Goal: Use online tool/utility: Use online tool/utility

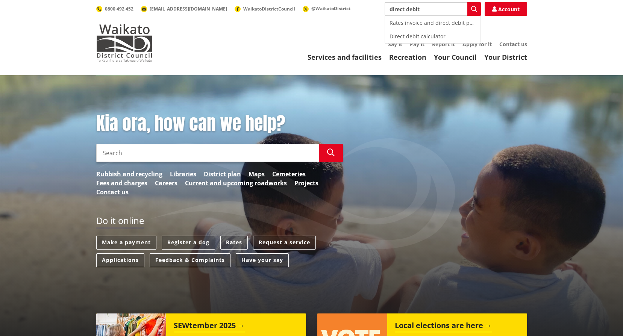
click at [413, 35] on div "Direct debit calculator" at bounding box center [433, 37] width 96 height 14
type input "Direct debit calculator"
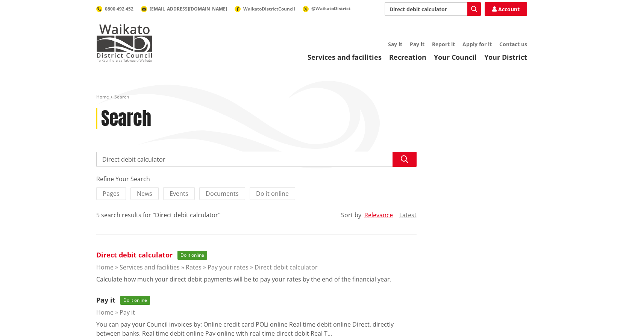
click at [161, 255] on link "Direct debit calculator" at bounding box center [134, 255] width 76 height 9
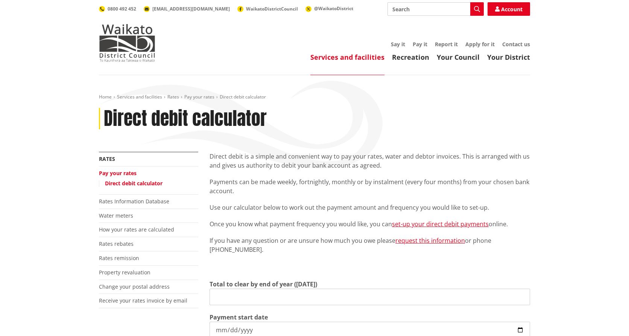
type input "0.00"
type input "[DATE]"
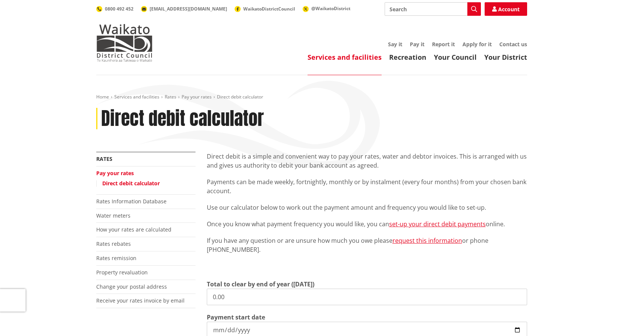
drag, startPoint x: 223, startPoint y: 293, endPoint x: 187, endPoint y: 291, distance: 36.5
click at [188, 292] on div "More from this section Rates Pay your rates Direct debit calculator Rates Infor…" at bounding box center [312, 306] width 442 height 309
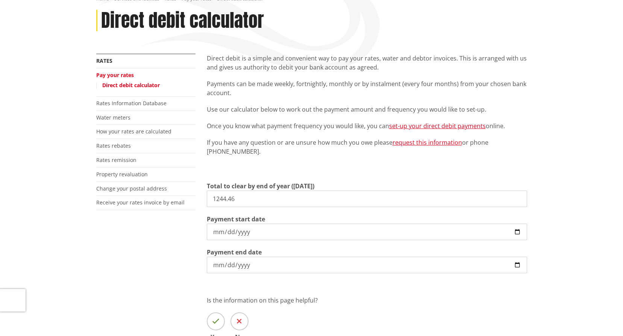
scroll to position [113, 0]
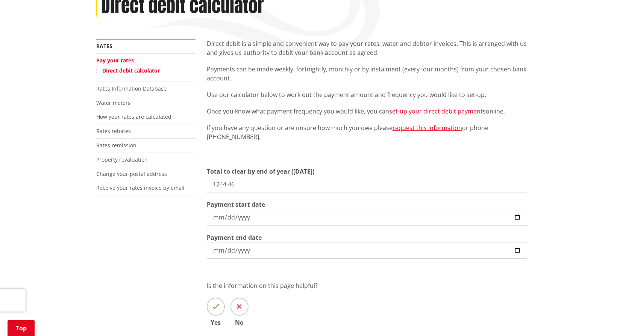
type input "1,244.46"
drag, startPoint x: 172, startPoint y: 228, endPoint x: 176, endPoint y: 228, distance: 4.1
click at [172, 227] on div "More from this section Rates Pay your rates Direct debit calculator Rates Infor…" at bounding box center [312, 193] width 442 height 309
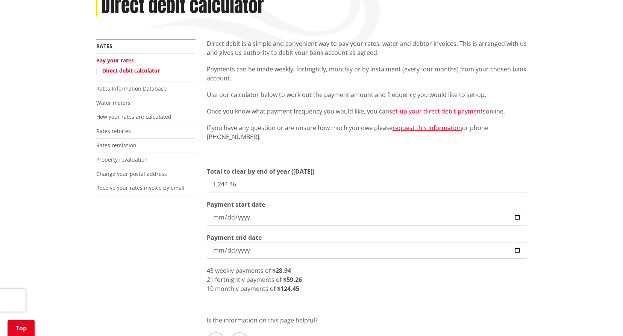
click at [299, 286] on div "10 monthly payments of $124.45" at bounding box center [367, 288] width 321 height 9
drag, startPoint x: 300, startPoint y: 287, endPoint x: 285, endPoint y: 288, distance: 15.1
click at [285, 288] on div "10 monthly payments of $124.45" at bounding box center [367, 288] width 321 height 9
drag, startPoint x: 285, startPoint y: 288, endPoint x: 275, endPoint y: 288, distance: 9.4
click at [275, 288] on span "monthly payments of" at bounding box center [245, 289] width 61 height 8
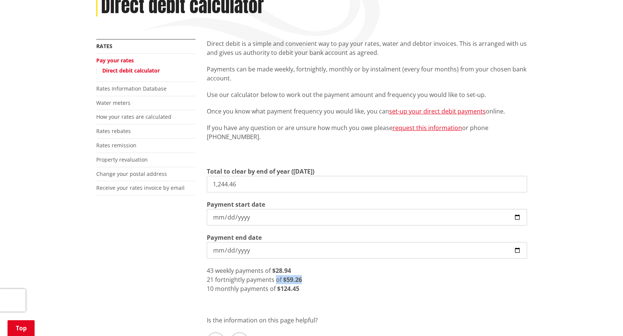
drag, startPoint x: 303, startPoint y: 284, endPoint x: 272, endPoint y: 284, distance: 30.1
click at [272, 284] on div "21 fortnightly payments of $59.26" at bounding box center [367, 279] width 321 height 9
drag, startPoint x: 272, startPoint y: 284, endPoint x: 291, endPoint y: 293, distance: 20.4
click at [291, 293] on div "10 monthly payments of $124.45" at bounding box center [367, 288] width 321 height 9
drag, startPoint x: 291, startPoint y: 293, endPoint x: 284, endPoint y: 293, distance: 7.1
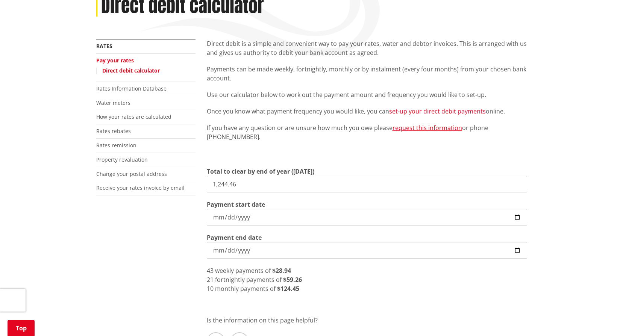
click at [284, 293] on strong "$124.45" at bounding box center [288, 289] width 22 height 8
